Goal: Navigation & Orientation: Find specific page/section

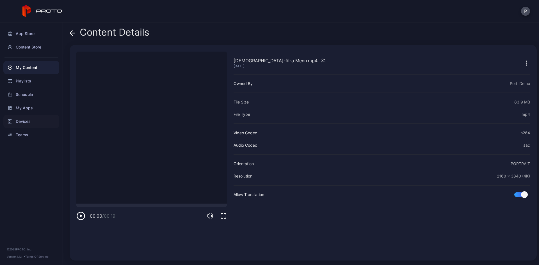
click at [22, 121] on div "Devices" at bounding box center [31, 121] width 56 height 13
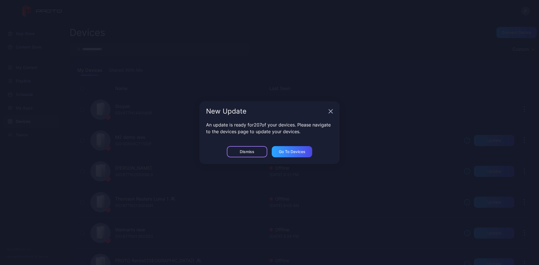
click at [243, 153] on div "Dismiss" at bounding box center [247, 152] width 15 height 4
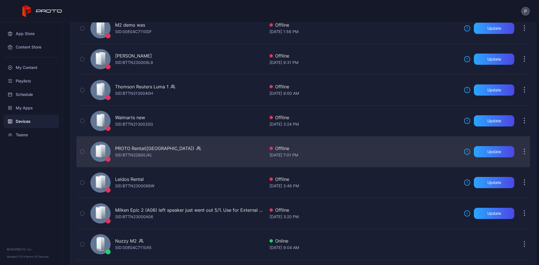
scroll to position [253, 0]
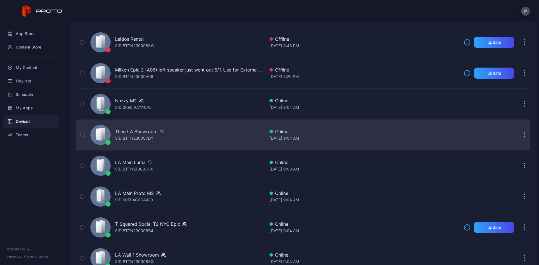
click at [133, 130] on div "Theo LA Showroom" at bounding box center [136, 131] width 42 height 7
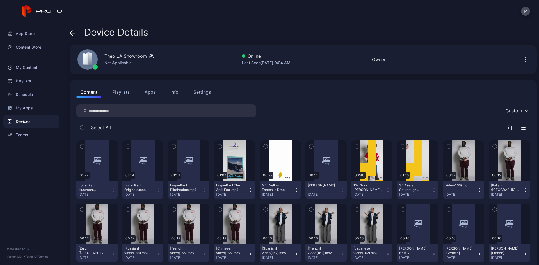
click at [72, 31] on icon at bounding box center [71, 33] width 2 height 5
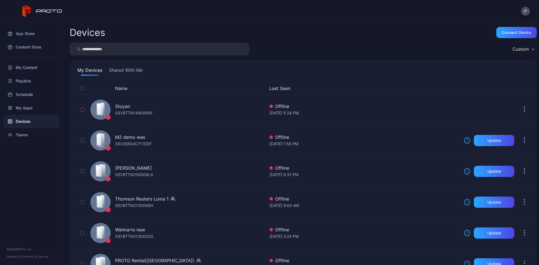
scroll to position [253, 0]
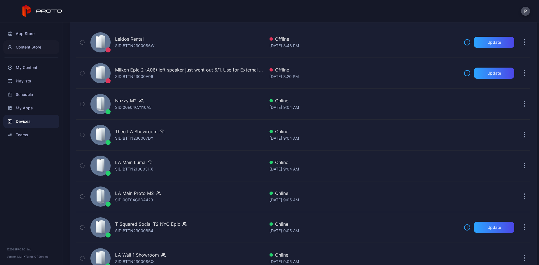
click at [37, 48] on div "Content Store" at bounding box center [31, 46] width 56 height 13
